Goal: Information Seeking & Learning: Learn about a topic

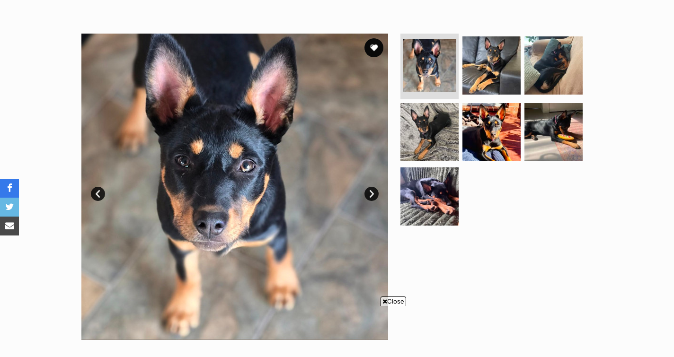
click at [373, 192] on link "Next" at bounding box center [371, 194] width 14 height 14
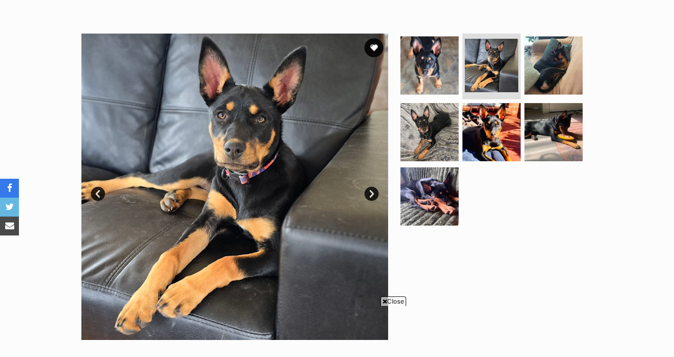
click at [373, 192] on link "Next" at bounding box center [371, 194] width 14 height 14
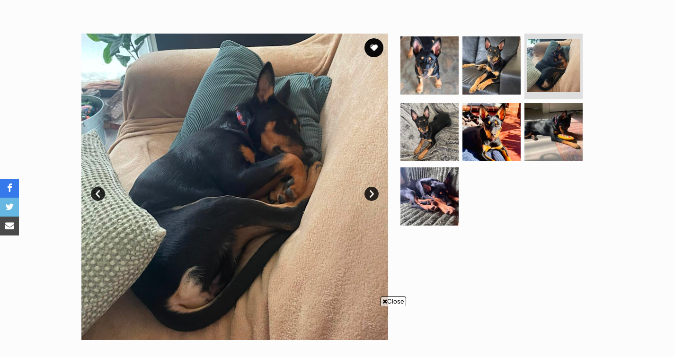
click at [373, 192] on link "Next" at bounding box center [371, 194] width 14 height 14
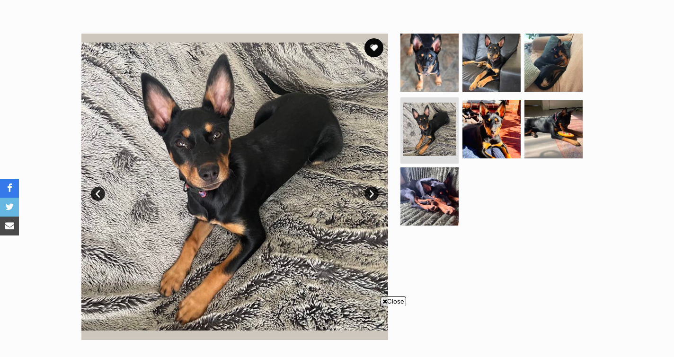
click at [373, 192] on link "Next" at bounding box center [371, 194] width 14 height 14
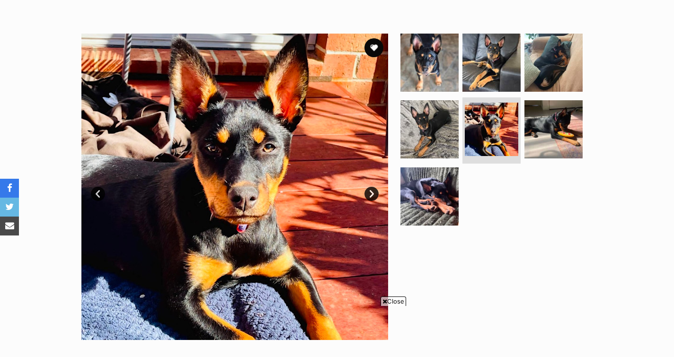
click at [373, 192] on link "Next" at bounding box center [371, 194] width 14 height 14
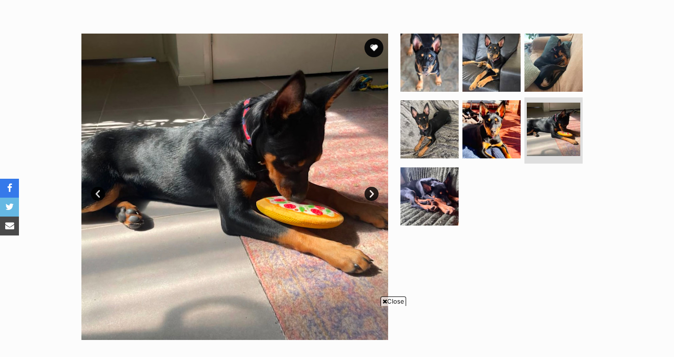
click at [373, 192] on link "Next" at bounding box center [371, 194] width 14 height 14
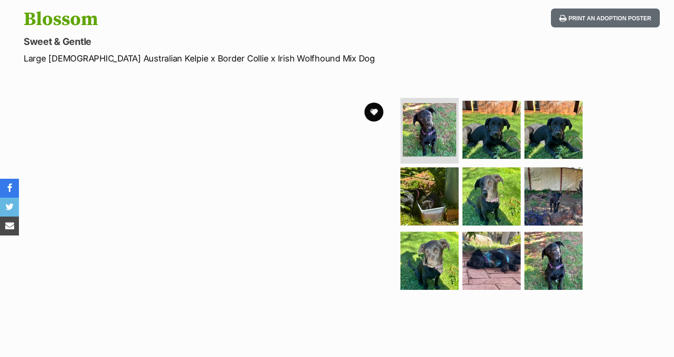
scroll to position [128, 0]
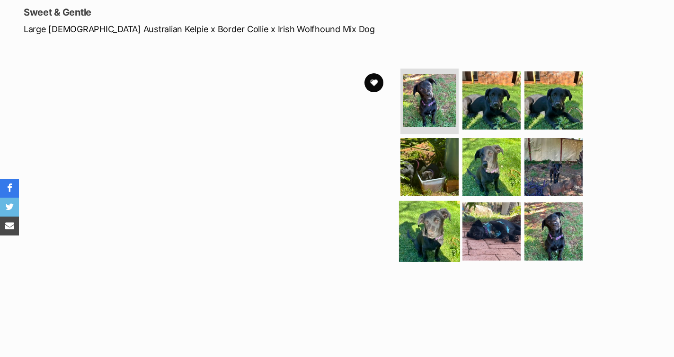
click at [429, 220] on img at bounding box center [429, 231] width 61 height 61
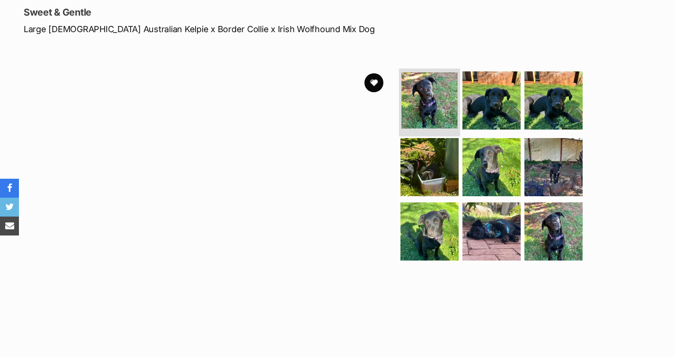
click at [421, 94] on img at bounding box center [429, 100] width 56 height 56
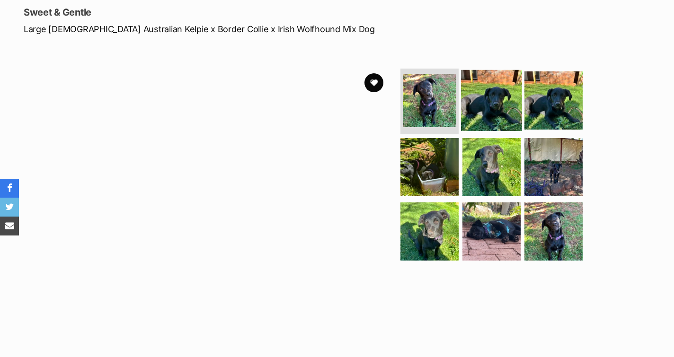
click at [474, 105] on img at bounding box center [491, 100] width 61 height 61
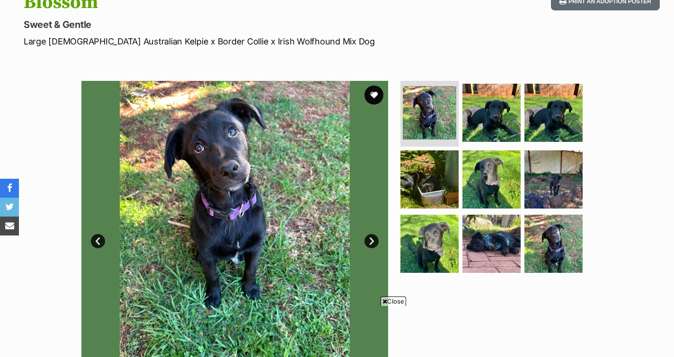
click at [372, 240] on link "Next" at bounding box center [371, 241] width 14 height 14
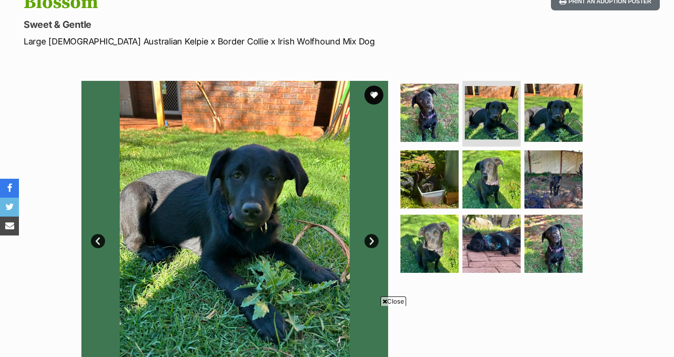
click at [372, 240] on link "Next" at bounding box center [371, 241] width 14 height 14
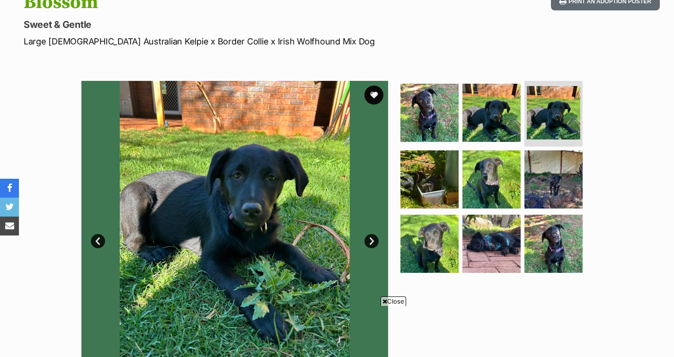
click at [372, 240] on link "Next" at bounding box center [371, 241] width 14 height 14
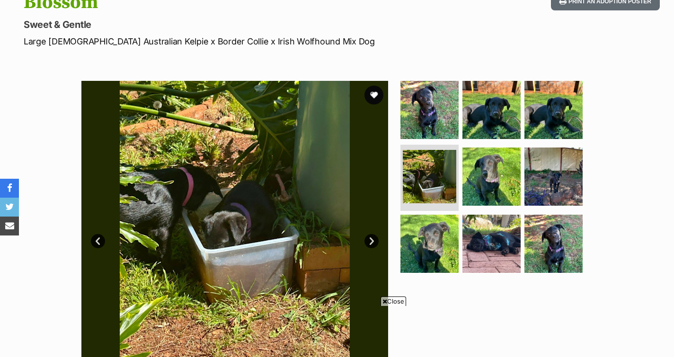
click at [372, 240] on link "Next" at bounding box center [371, 241] width 14 height 14
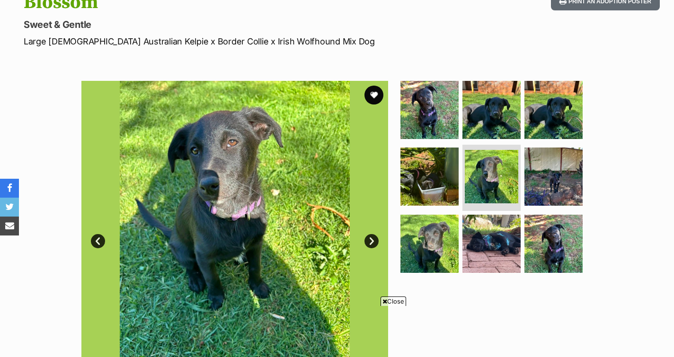
click at [372, 240] on link "Next" at bounding box center [371, 241] width 14 height 14
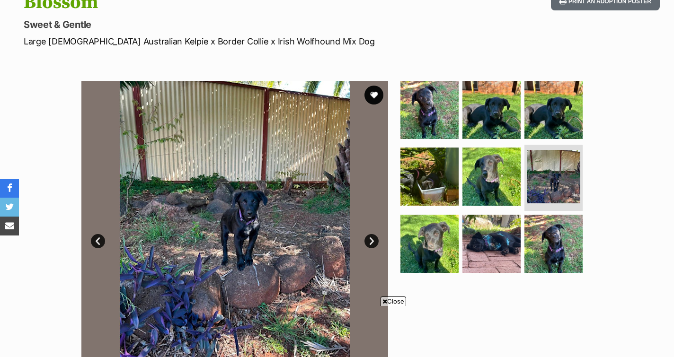
click at [372, 240] on link "Next" at bounding box center [371, 241] width 14 height 14
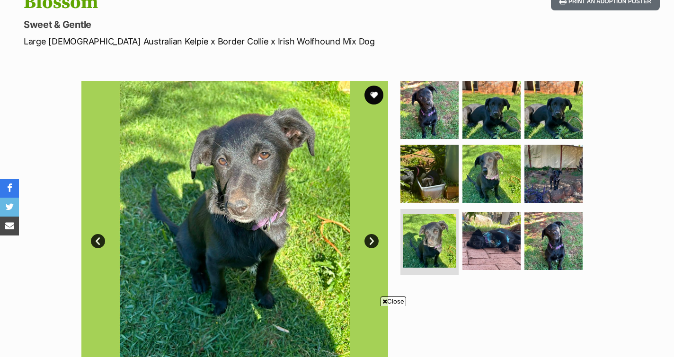
click at [372, 240] on link "Next" at bounding box center [371, 241] width 14 height 14
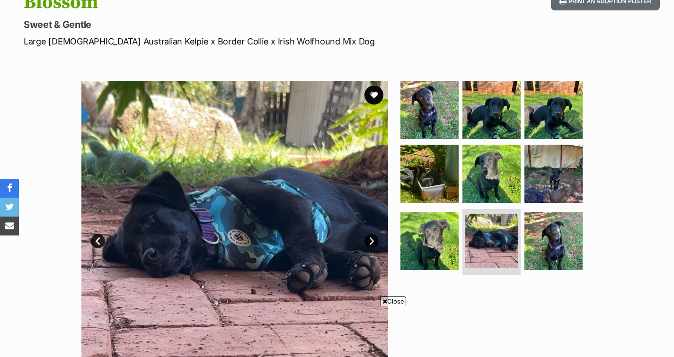
click at [372, 238] on link "Next" at bounding box center [371, 241] width 14 height 14
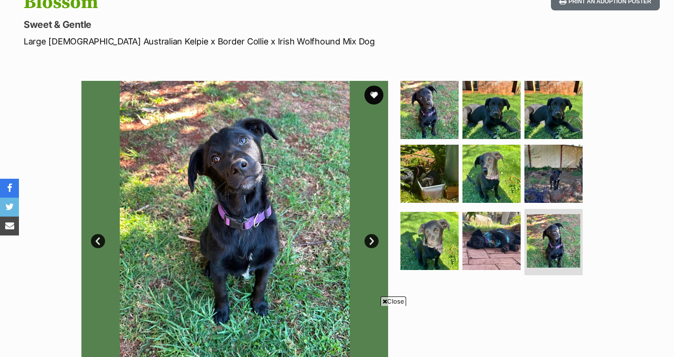
click at [372, 238] on link "Next" at bounding box center [371, 241] width 14 height 14
